Goal: Find specific page/section: Find specific page/section

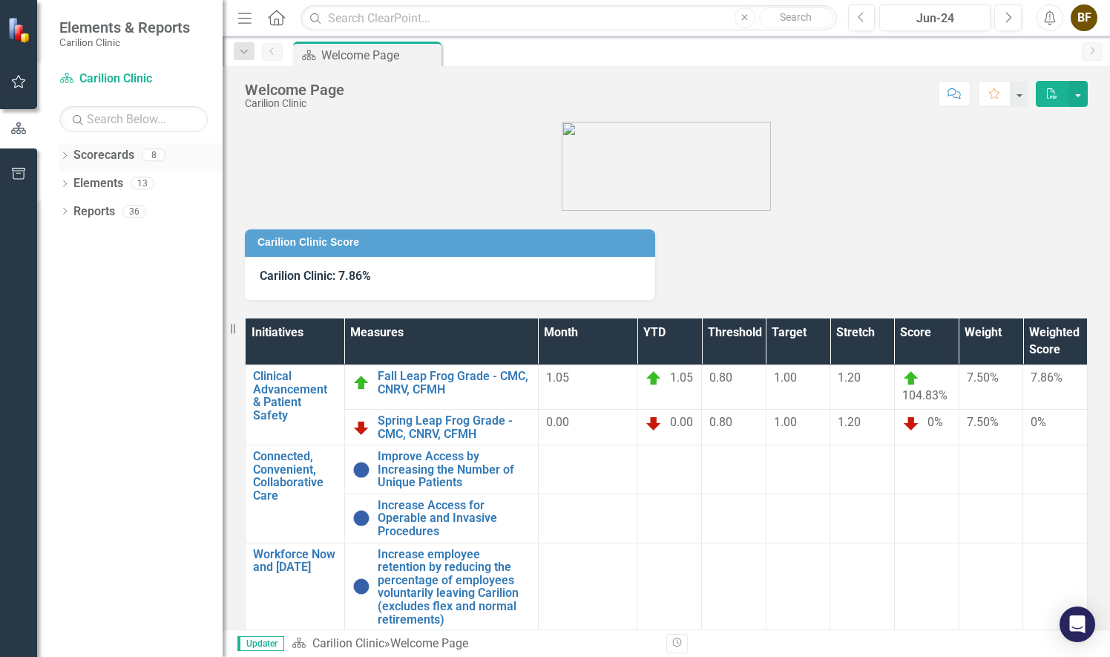
click at [65, 154] on icon "Dropdown" at bounding box center [64, 157] width 10 height 8
click at [116, 212] on link "[MEDICAL_DATA]" at bounding box center [152, 211] width 141 height 17
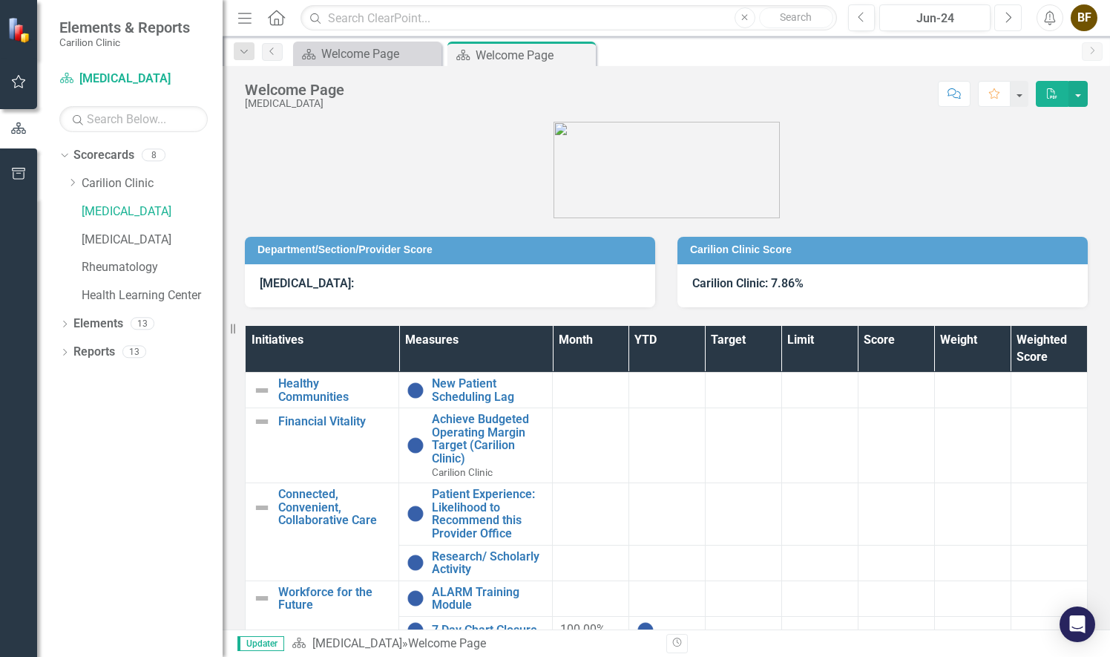
click at [1012, 17] on icon "Next" at bounding box center [1008, 17] width 8 height 13
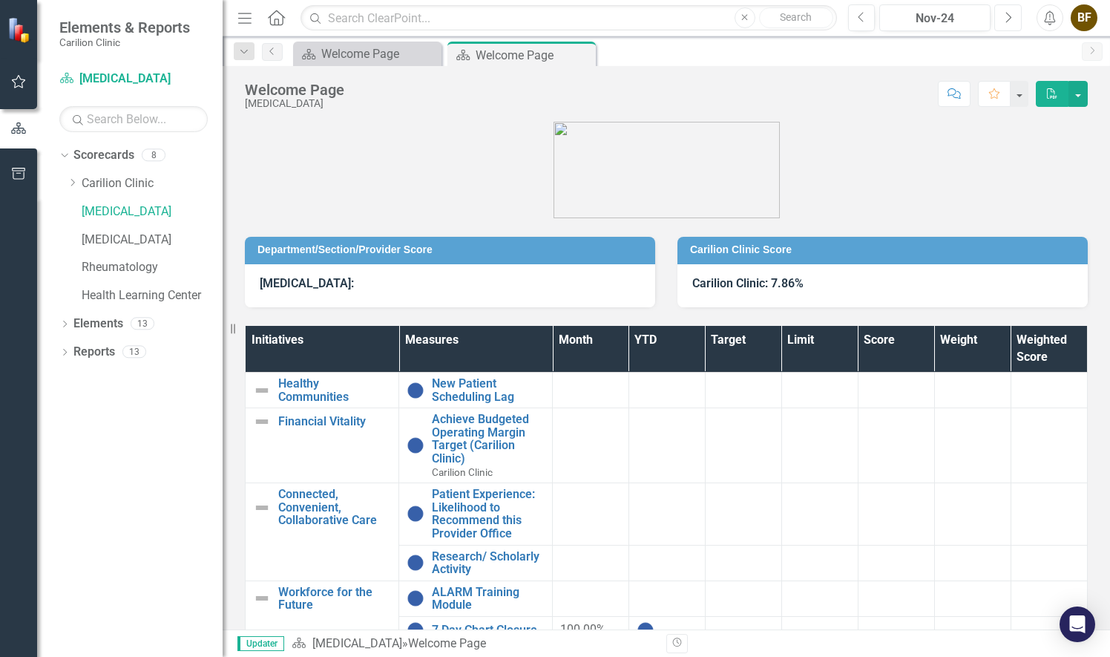
click at [1012, 17] on icon "Next" at bounding box center [1008, 17] width 8 height 13
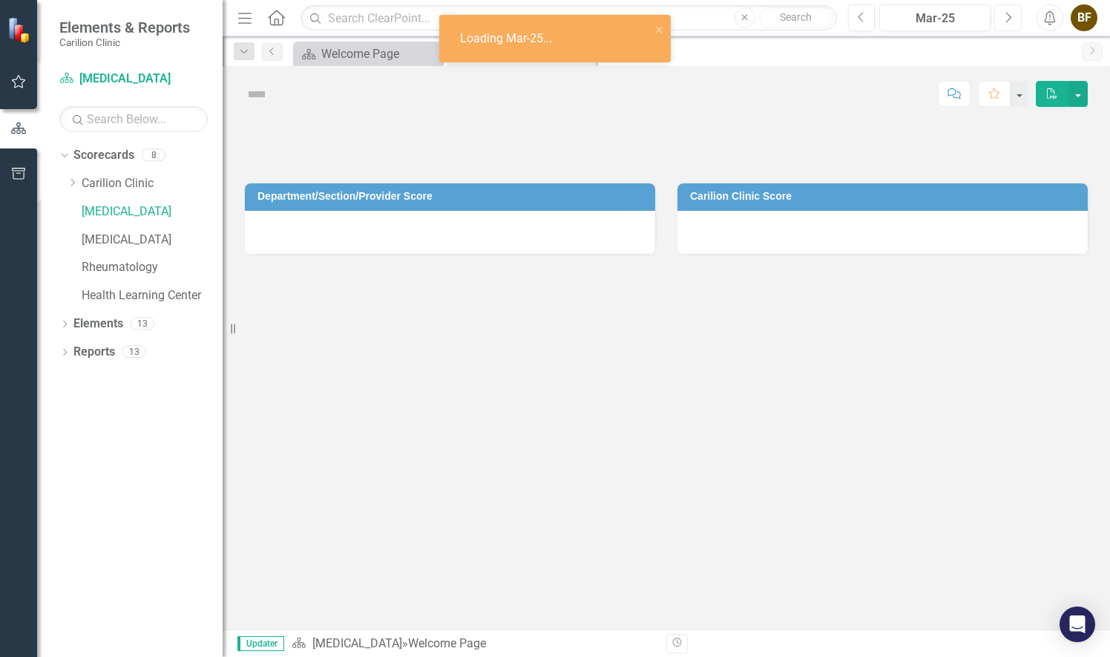
click at [1012, 17] on icon "Next" at bounding box center [1008, 17] width 8 height 13
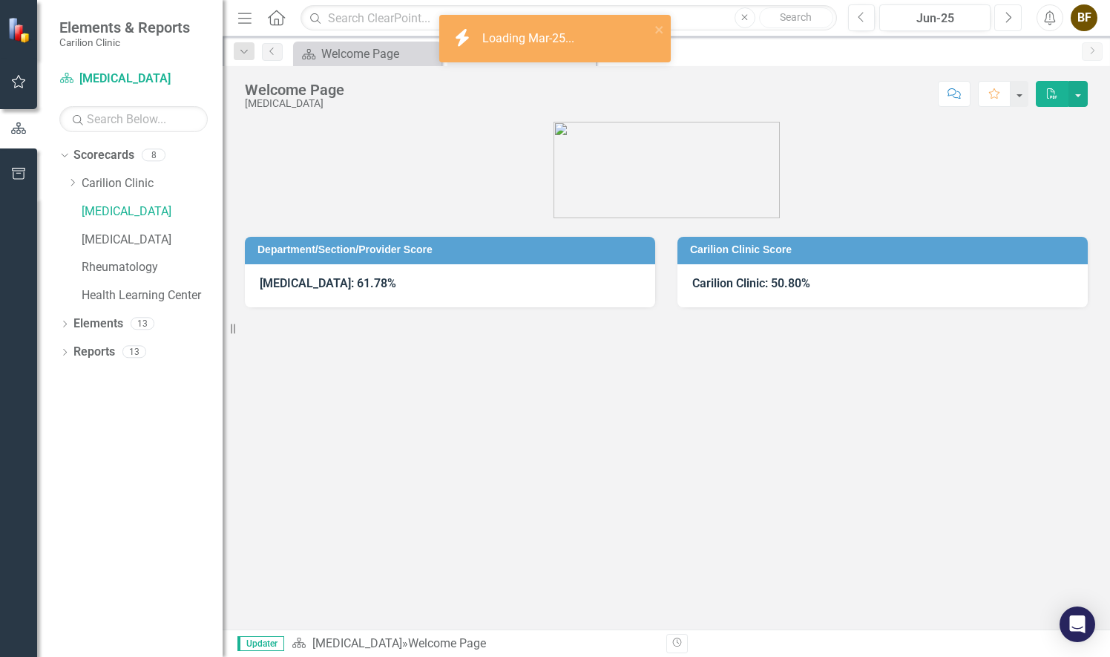
click at [1012, 17] on icon "Next" at bounding box center [1008, 17] width 8 height 13
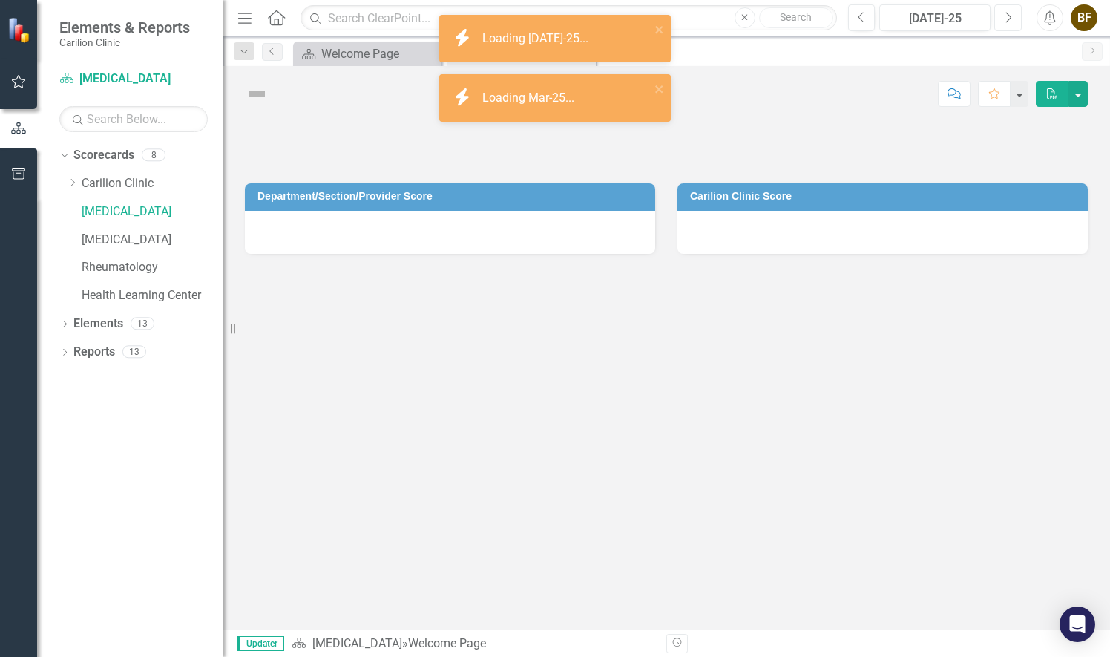
click at [1012, 17] on icon "Next" at bounding box center [1008, 17] width 8 height 13
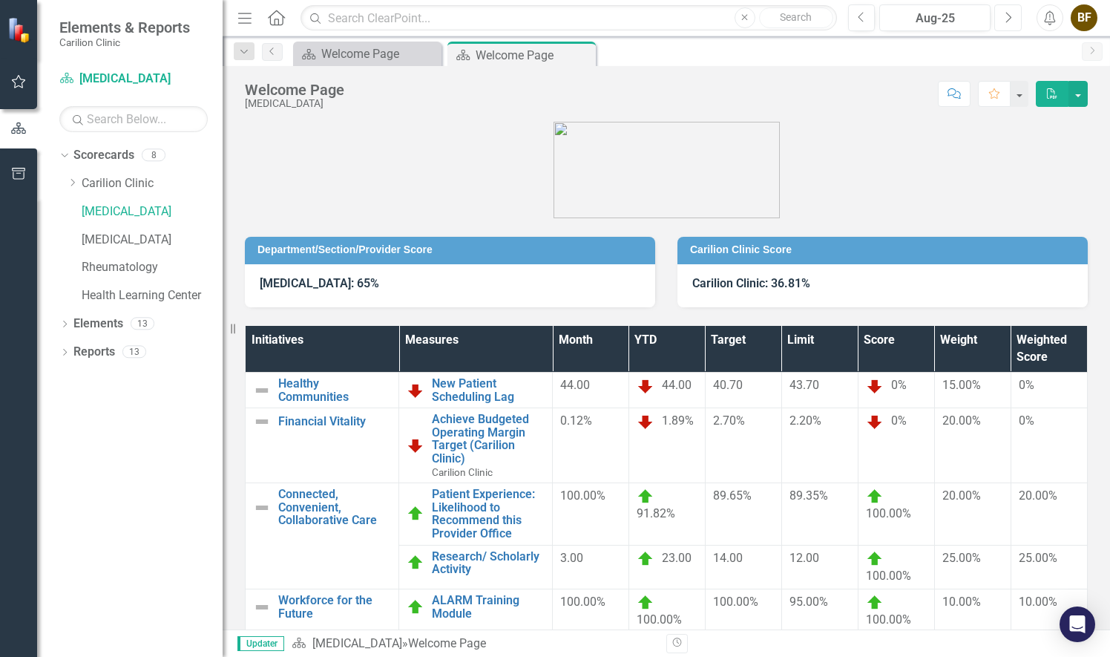
scroll to position [98, 0]
